Goal: Obtain resource: Obtain resource

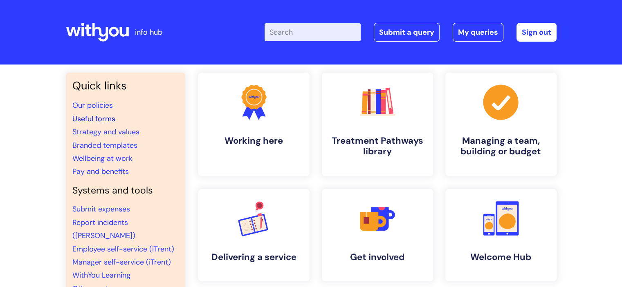
click at [104, 119] on link "Useful forms" at bounding box center [93, 119] width 43 height 10
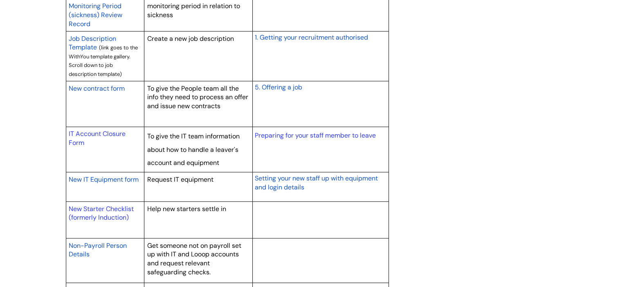
scroll to position [758, 0]
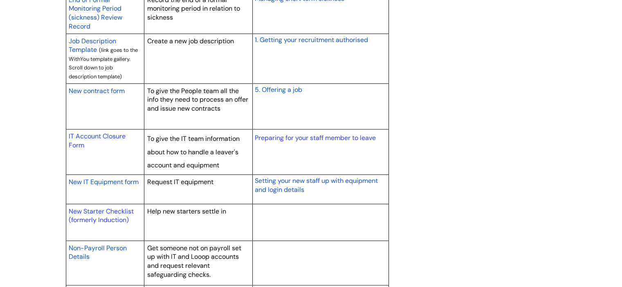
click at [98, 90] on span "New contract form" at bounding box center [97, 91] width 56 height 9
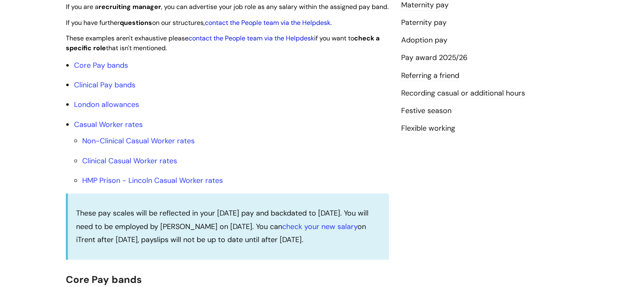
scroll to position [249, 0]
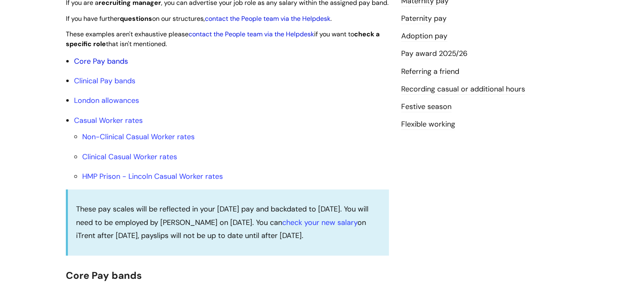
click at [99, 66] on link "Core Pay bands" at bounding box center [101, 61] width 54 height 10
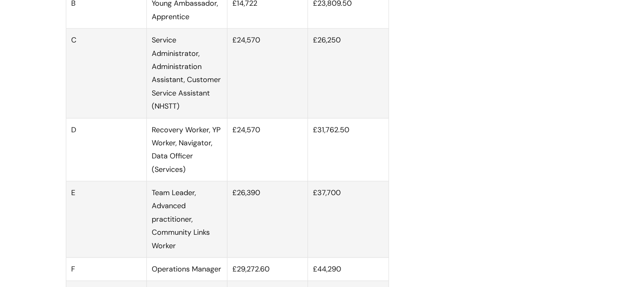
scroll to position [560, 0]
